Goal: Information Seeking & Learning: Learn about a topic

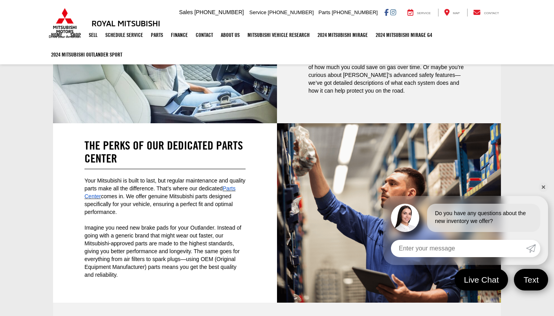
scroll to position [1693, 0]
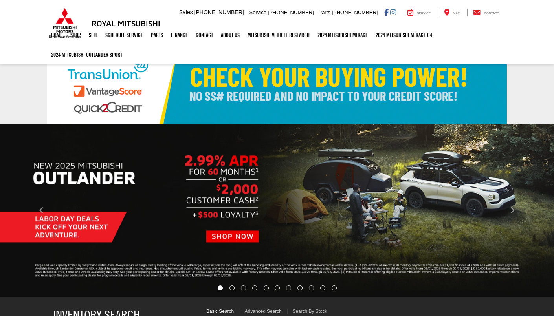
select select "Mitsubishi"
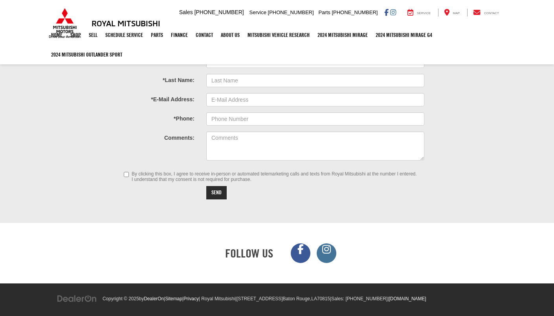
scroll to position [2232, 0]
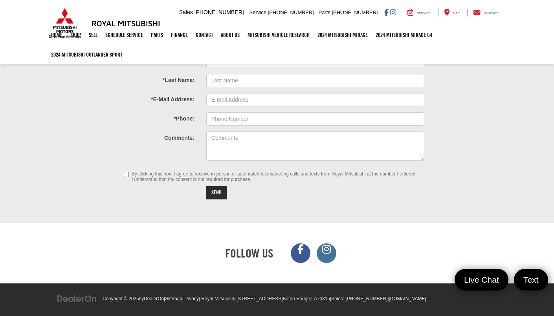
click at [131, 241] on ul "Follow Us" at bounding box center [276, 253] width 450 height 25
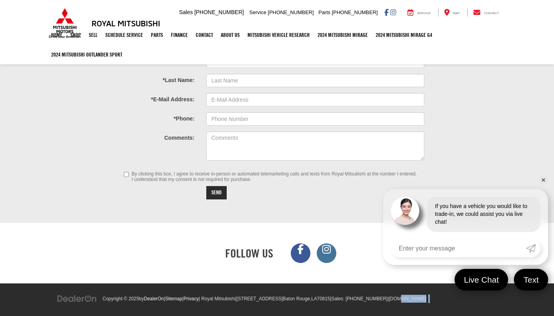
scroll to position [2059, 0]
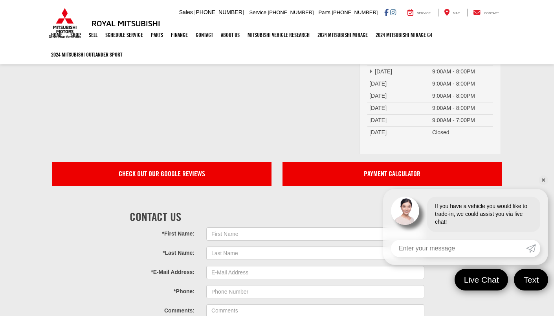
drag, startPoint x: 442, startPoint y: 298, endPoint x: 398, endPoint y: 299, distance: 44.0
copy ul "mitsubishicars.com"
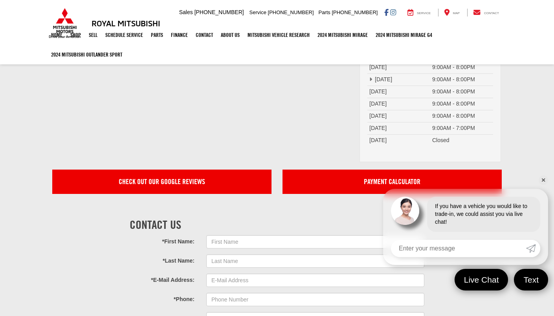
scroll to position [2047, 0]
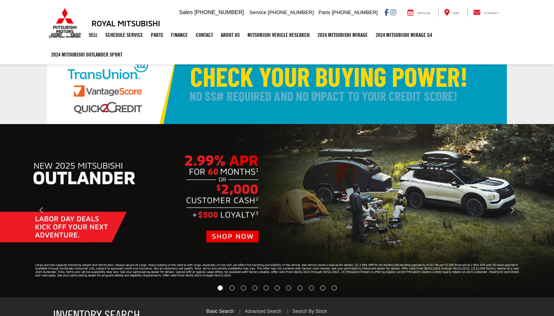
select select "Mitsubishi"
